Goal: Book appointment/travel/reservation

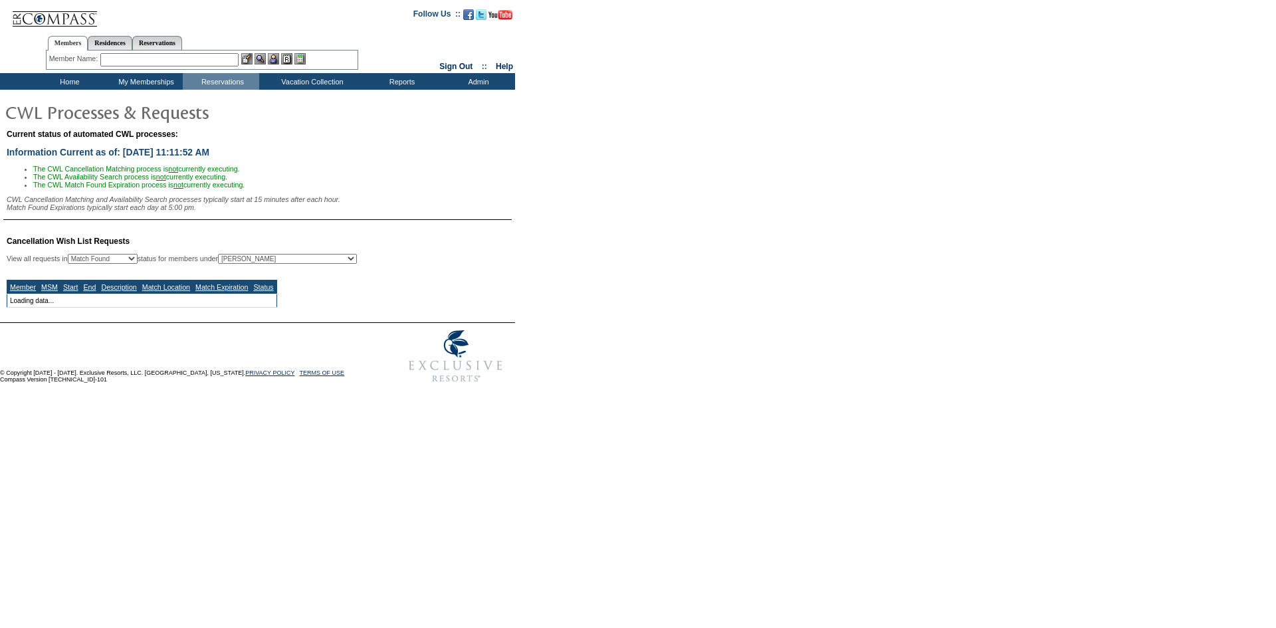
select select "50"
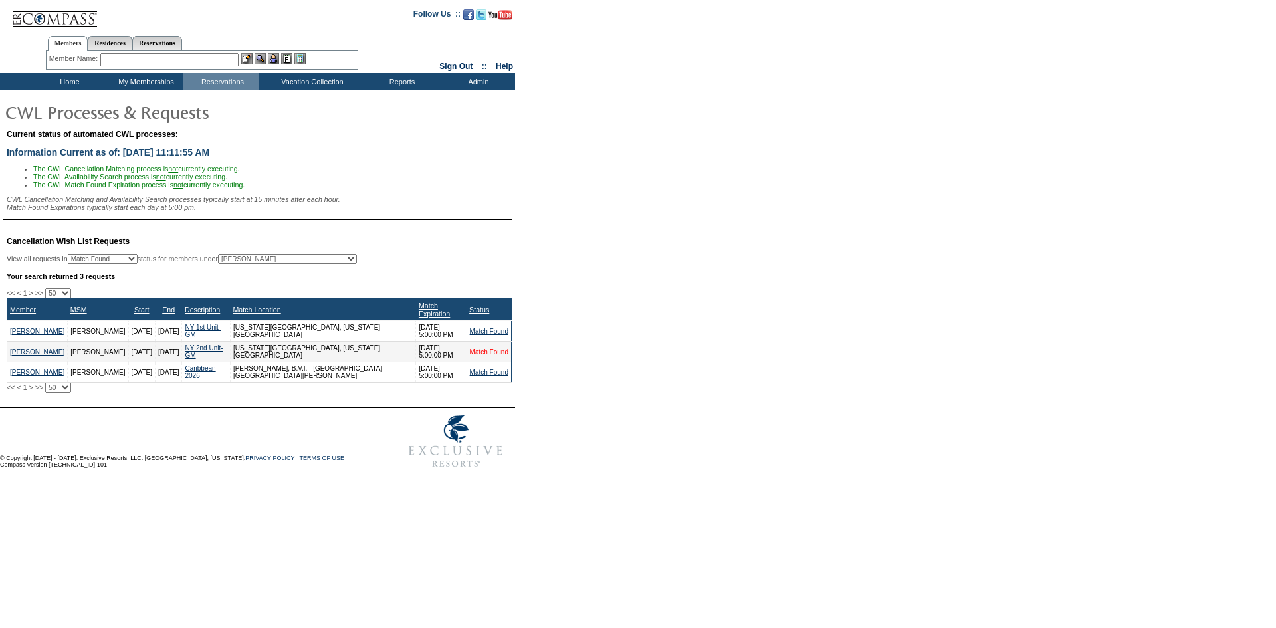
click at [478, 356] on link "Match Found" at bounding box center [489, 351] width 39 height 7
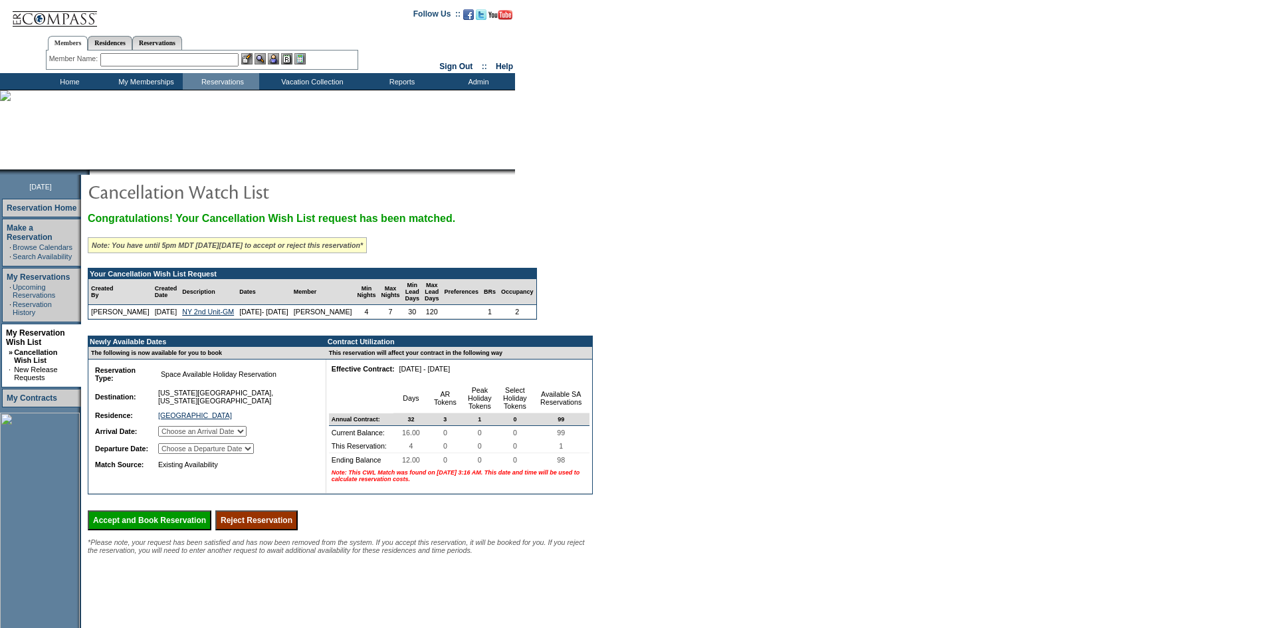
click at [247, 437] on select "Choose an Arrival Date [DATE] [DATE] [DATE] [DATE]" at bounding box center [202, 431] width 88 height 11
select select "[DATE]"
click at [175, 437] on select "Choose an Arrival Date [DATE] [DATE] [DATE] [DATE]" at bounding box center [202, 431] width 88 height 11
click at [254, 454] on select "Choose a Departure Date [DATE] [DATE] [DATE] [DATE]" at bounding box center [206, 448] width 96 height 11
select select "[DATE]"
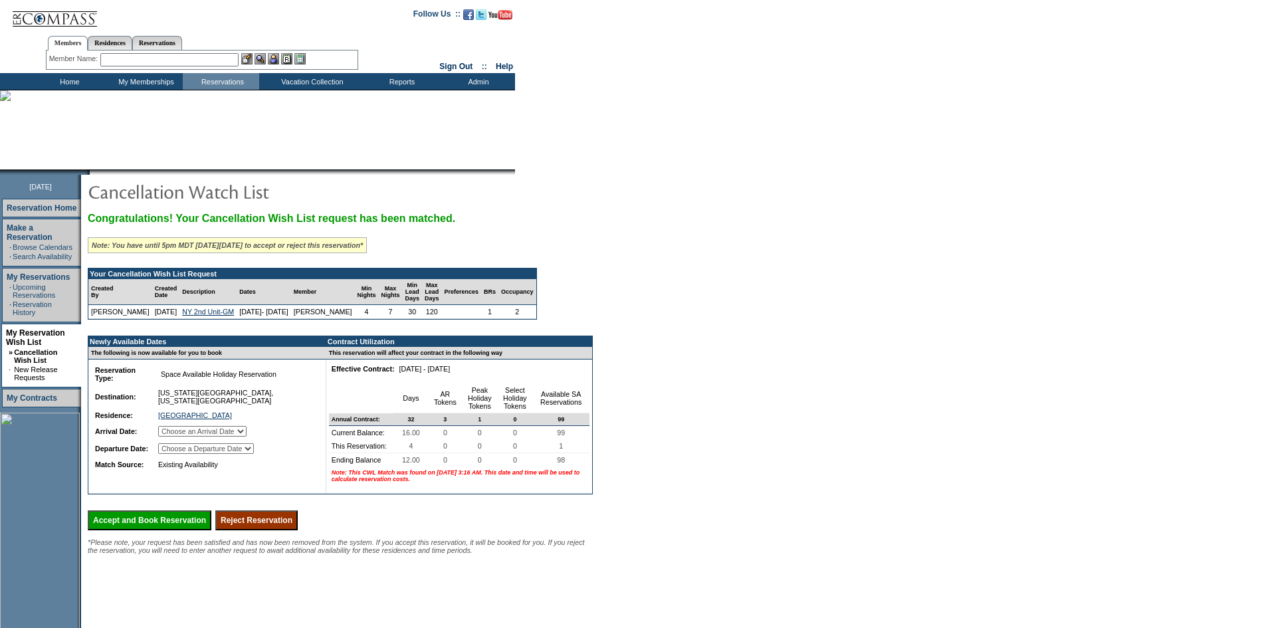
click at [175, 454] on select "Choose a Departure Date [DATE] [DATE] [DATE] [DATE]" at bounding box center [206, 448] width 96 height 11
click at [191, 530] on input "Accept and Book Reservation" at bounding box center [150, 520] width 124 height 20
